Goal: Information Seeking & Learning: Learn about a topic

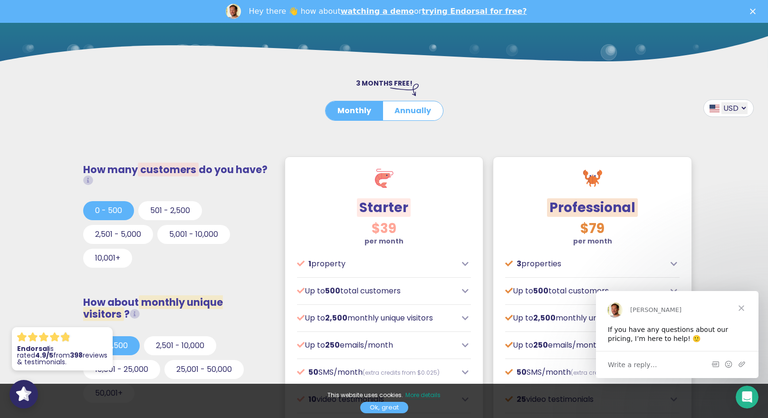
scroll to position [180, 0]
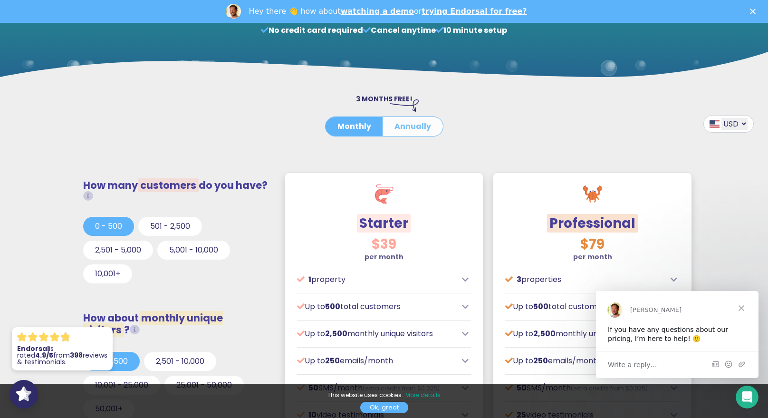
click at [409, 127] on button "Annually" at bounding box center [412, 126] width 60 height 19
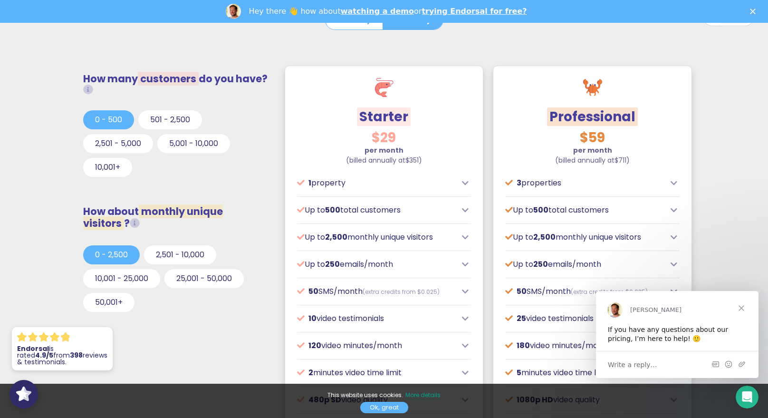
scroll to position [291, 0]
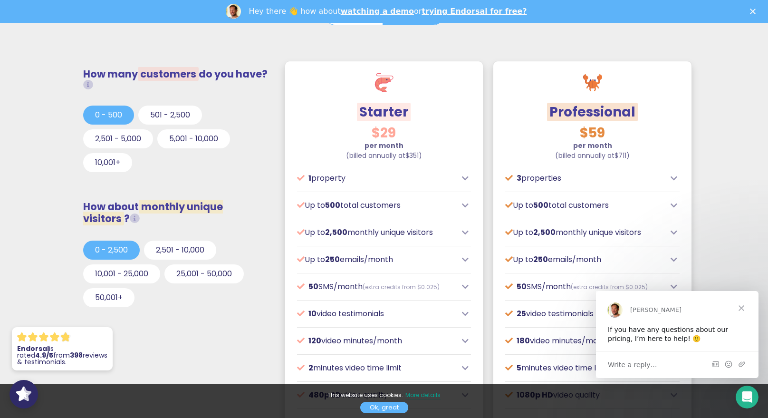
click at [464, 234] on icon at bounding box center [465, 233] width 7 height 8
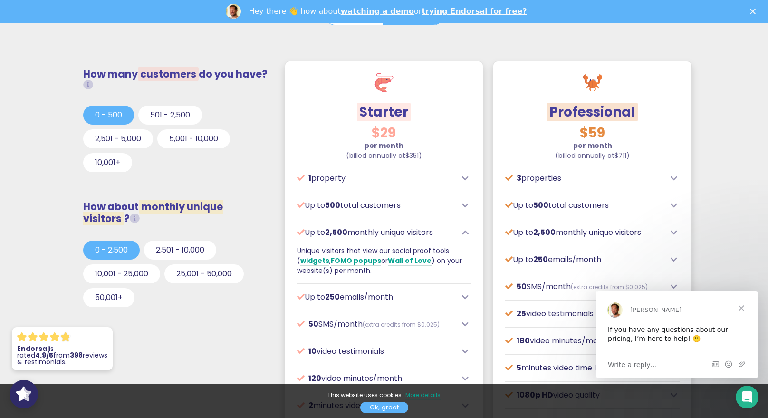
click at [464, 297] on icon at bounding box center [465, 297] width 7 height 8
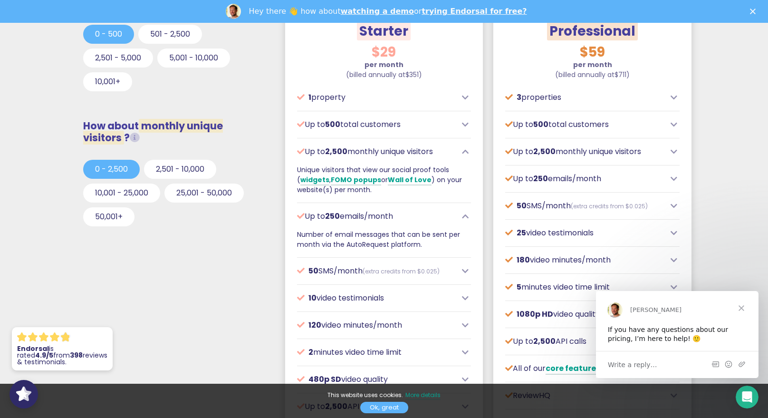
scroll to position [375, 0]
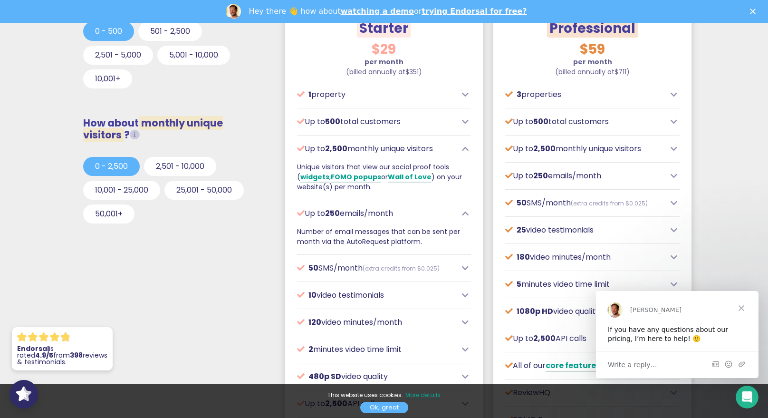
click at [465, 270] on icon at bounding box center [465, 268] width 7 height 8
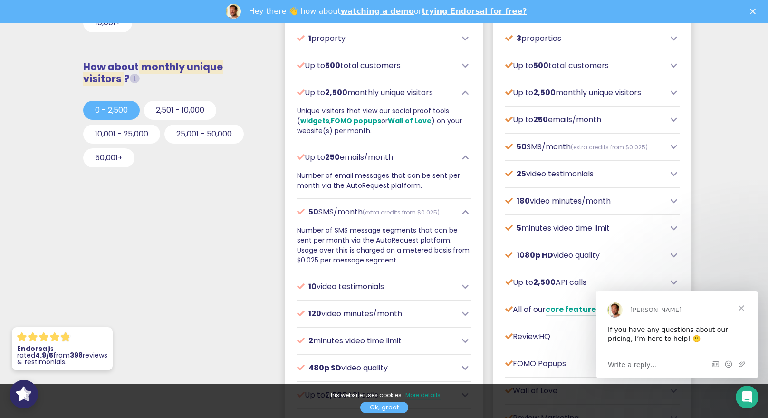
scroll to position [434, 0]
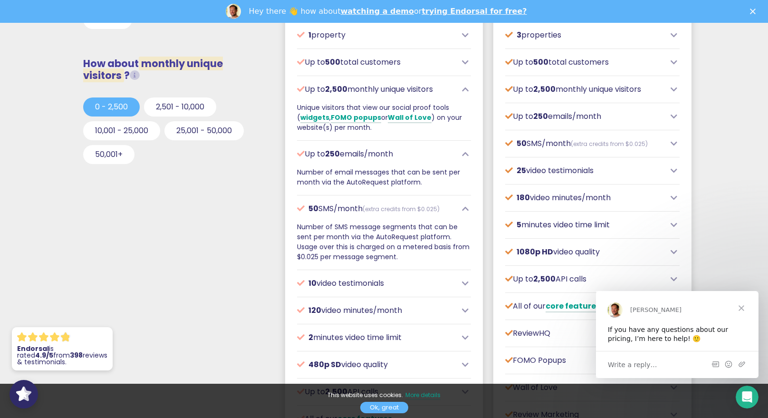
click at [467, 285] on icon at bounding box center [465, 283] width 7 height 8
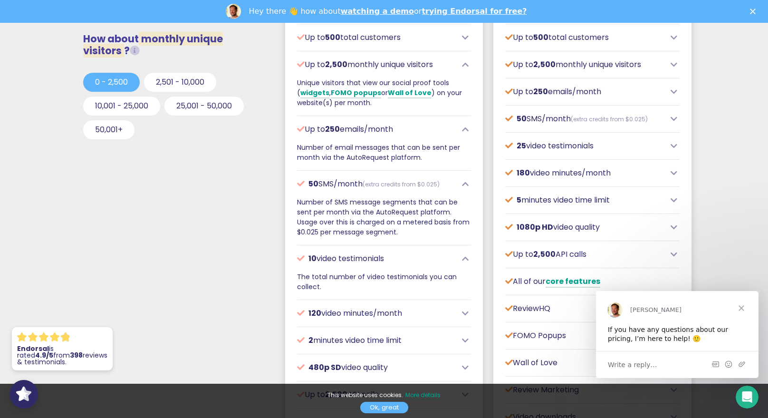
scroll to position [461, 0]
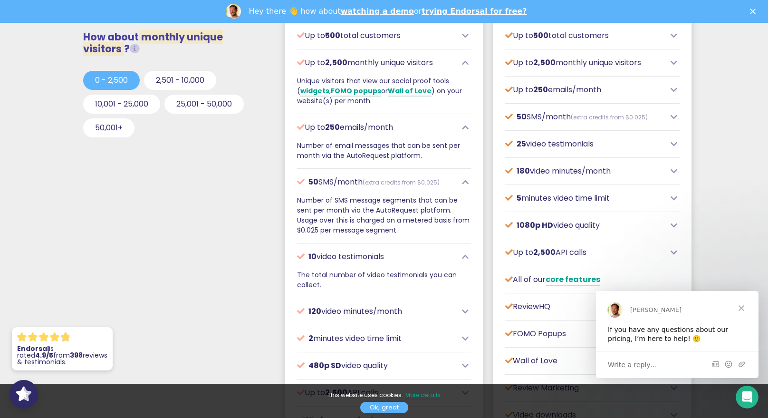
click at [741, 306] on span "Close" at bounding box center [741, 307] width 34 height 34
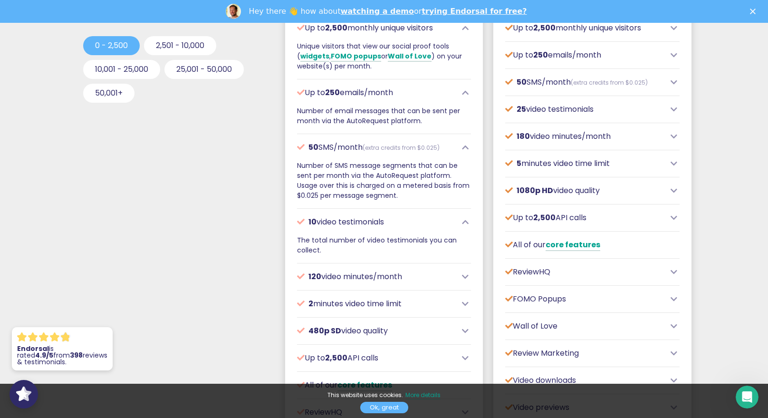
scroll to position [505, 0]
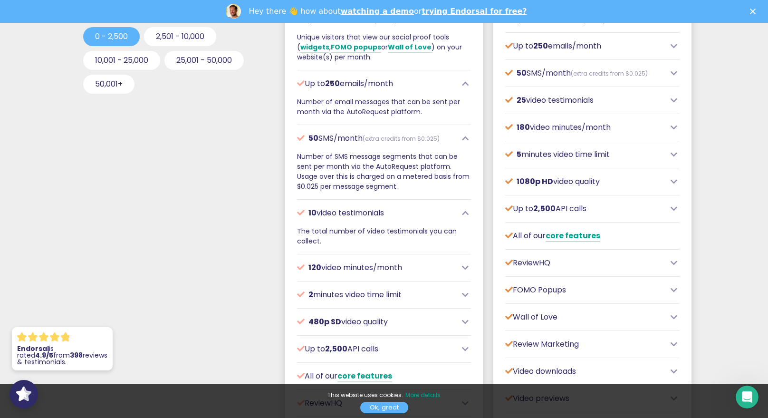
click at [466, 295] on icon at bounding box center [465, 295] width 7 height 8
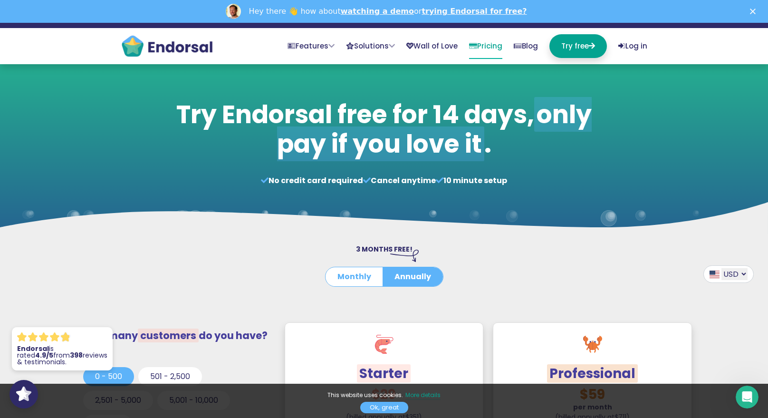
scroll to position [0, 0]
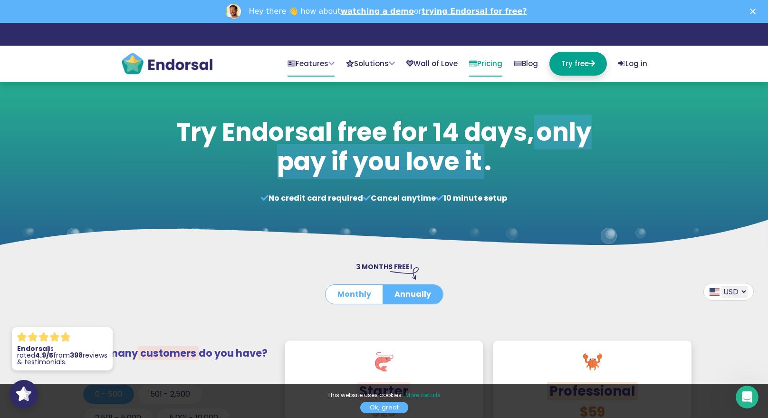
click at [291, 65] on link "Features" at bounding box center [310, 64] width 47 height 25
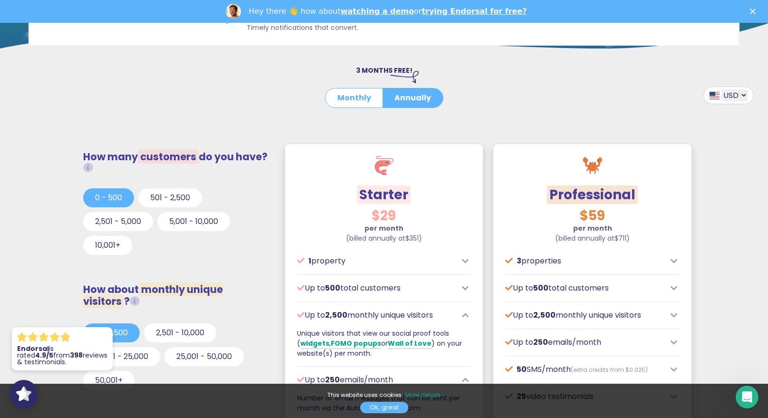
scroll to position [203, 0]
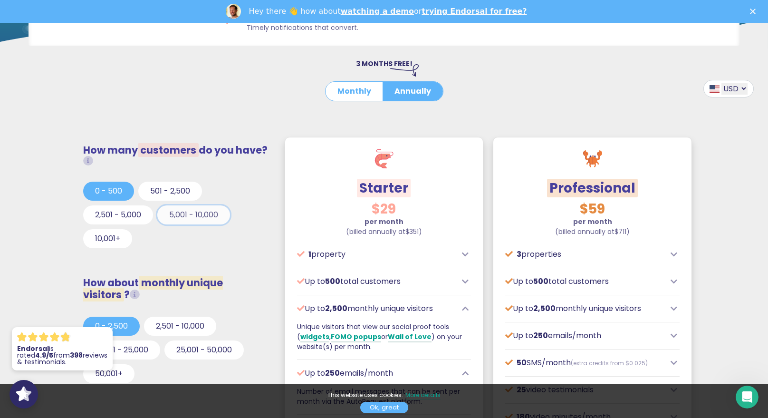
click at [191, 218] on button "5,001 - 10,000" at bounding box center [193, 214] width 73 height 19
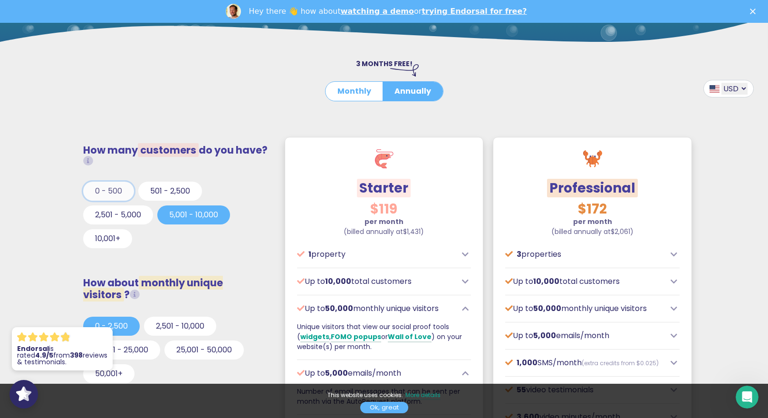
click at [117, 196] on button "0 - 500" at bounding box center [108, 190] width 51 height 19
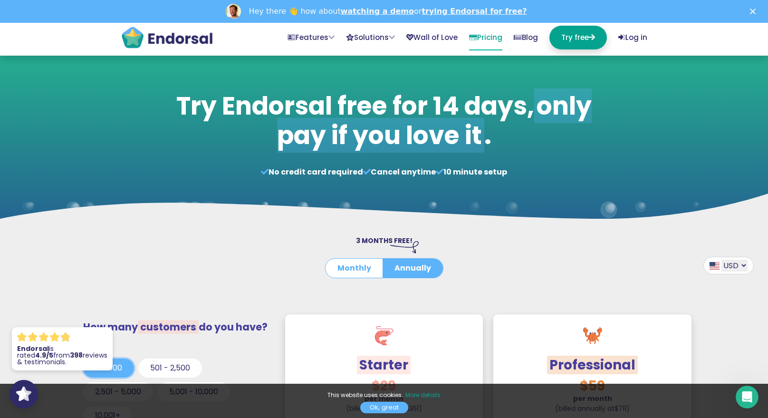
scroll to position [0, 0]
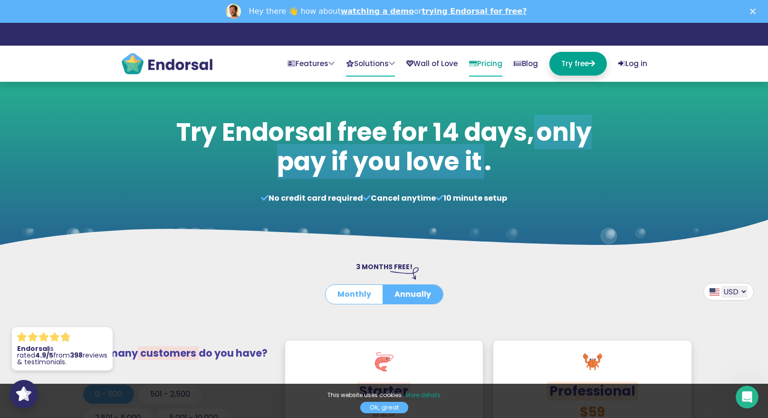
click at [370, 62] on link "Solutions" at bounding box center [370, 64] width 49 height 25
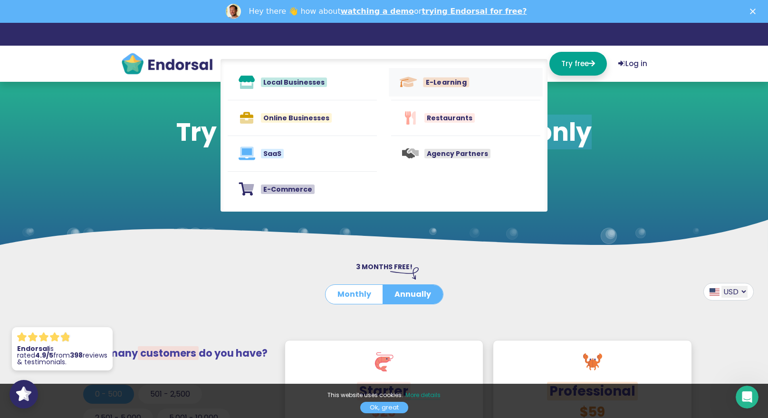
click at [439, 78] on span "E-Learning" at bounding box center [446, 82] width 46 height 10
